Goal: Transaction & Acquisition: Obtain resource

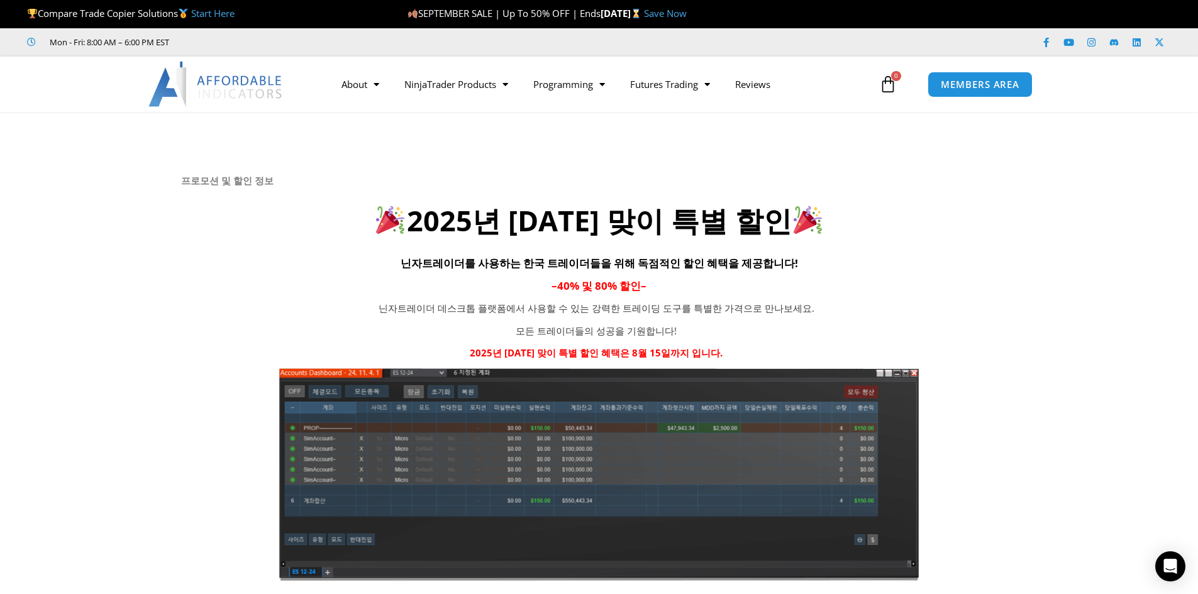
click at [1096, 202] on icon at bounding box center [598, 186] width 1198 height 151
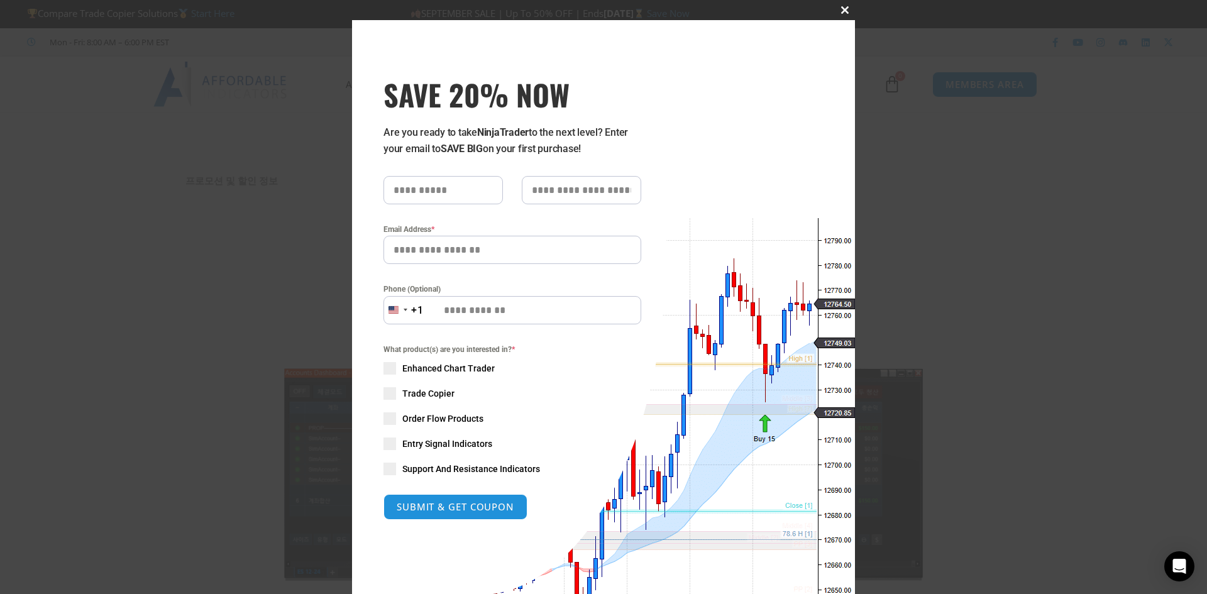
click at [838, 10] on span at bounding box center [845, 10] width 20 height 8
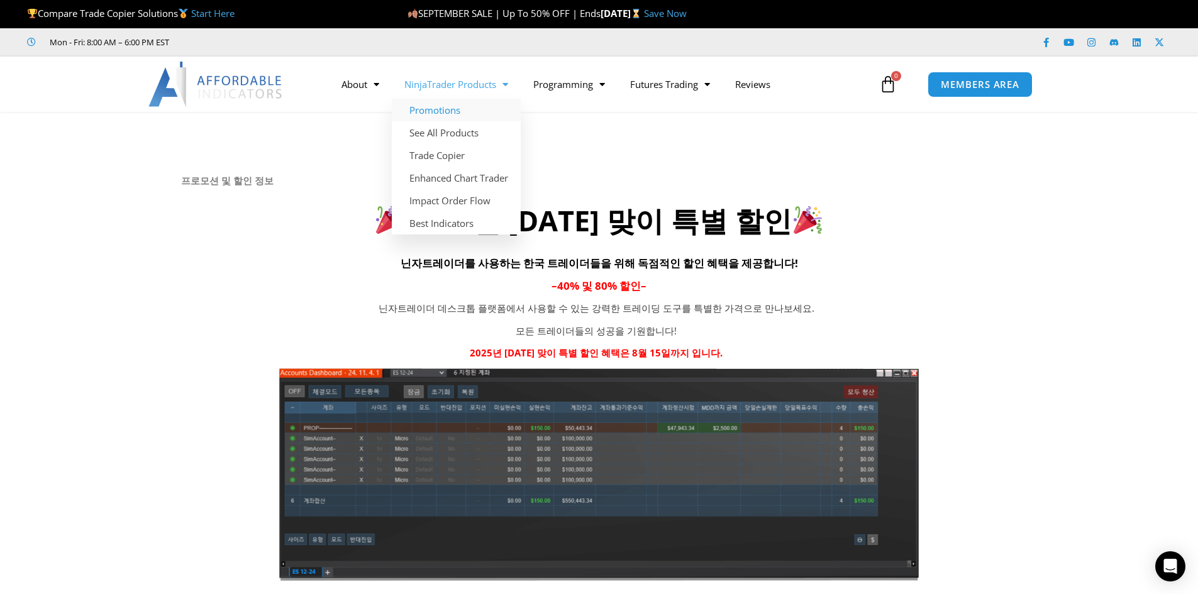
click at [450, 114] on link "Promotions" at bounding box center [456, 110] width 129 height 23
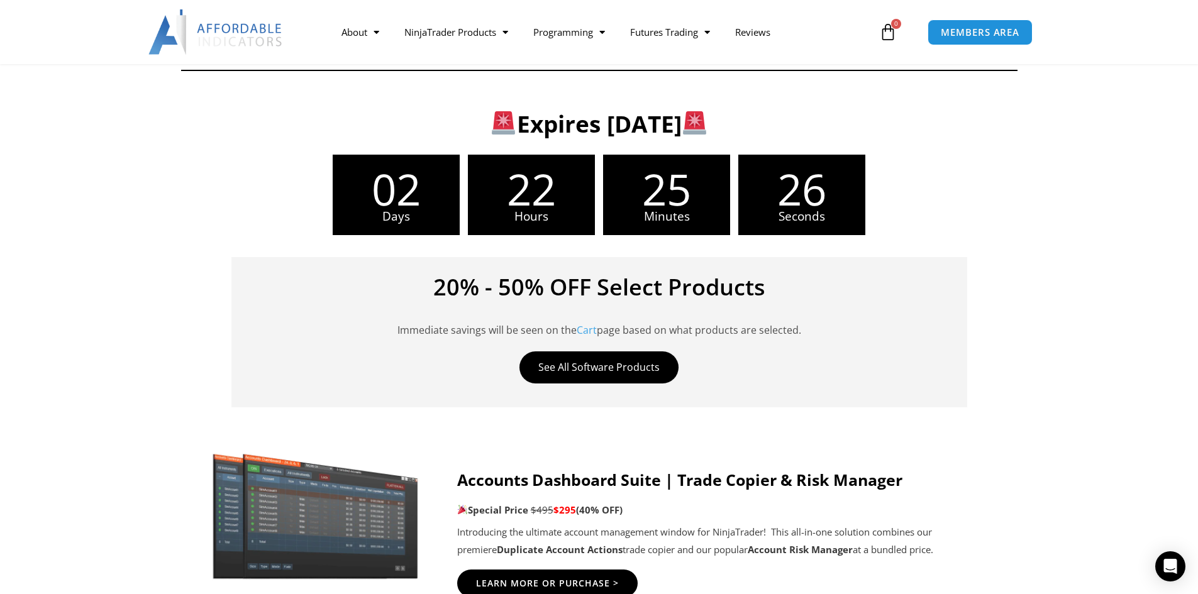
scroll to position [314, 0]
